Goal: Task Accomplishment & Management: Manage account settings

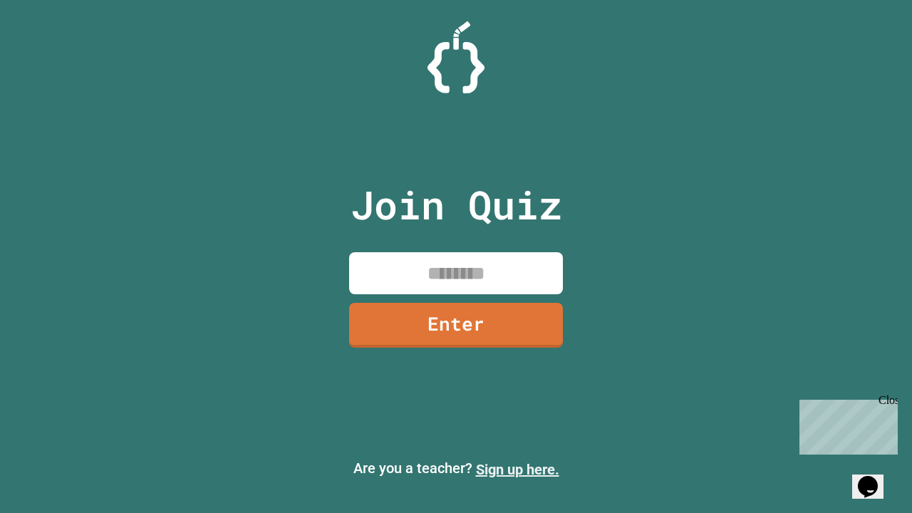
click at [517, 470] on link "Sign up here." at bounding box center [517, 469] width 83 height 17
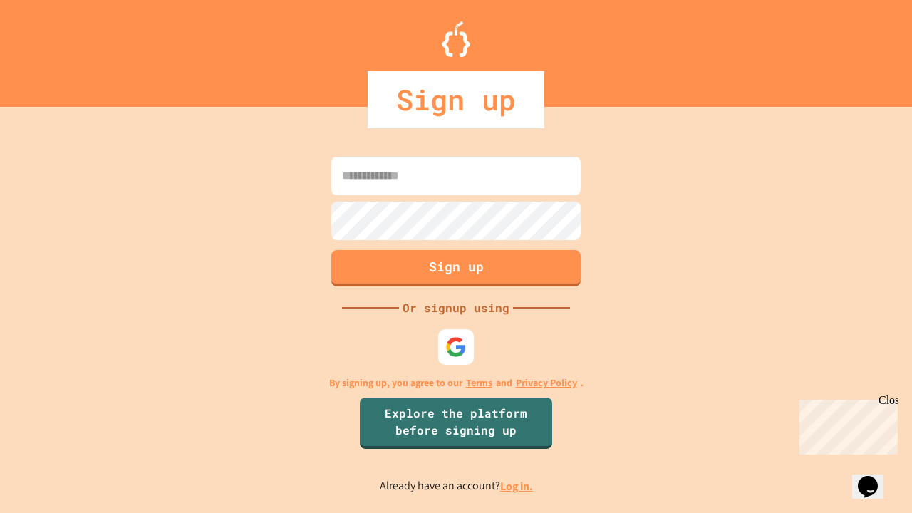
click at [517, 486] on link "Log in." at bounding box center [516, 486] width 33 height 15
